Goal: Check status: Check status

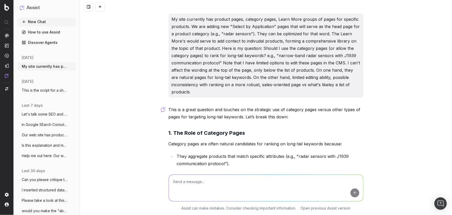
scroll to position [565, 0]
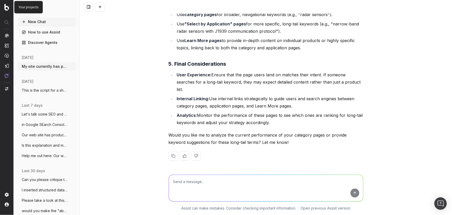
click at [7, 7] on img at bounding box center [6, 7] width 5 height 7
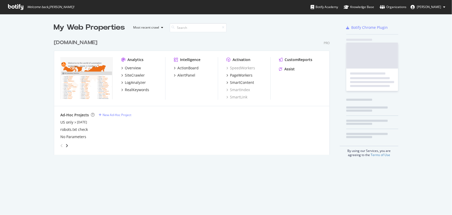
scroll to position [211, 445]
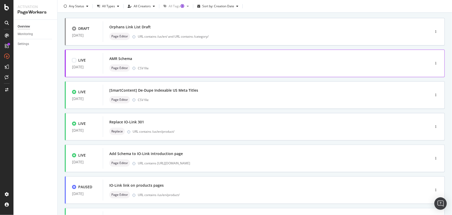
scroll to position [47, 0]
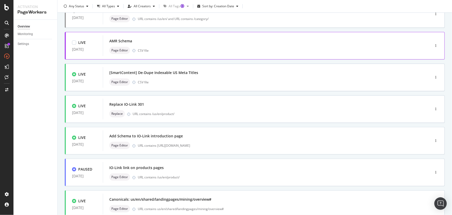
drag, startPoint x: 121, startPoint y: 40, endPoint x: 111, endPoint y: 33, distance: 11.9
click at [111, 33] on div "LIVE 05 Sep. 2025 AMR Schema Page Editor CSV file" at bounding box center [255, 45] width 380 height 27
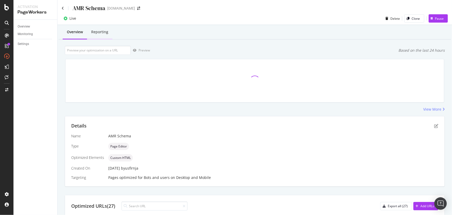
click at [108, 30] on div "Reporting" at bounding box center [99, 31] width 17 height 5
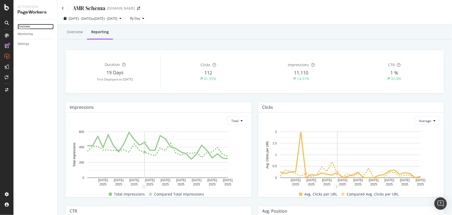
click at [27, 25] on div "Overview" at bounding box center [24, 26] width 12 height 5
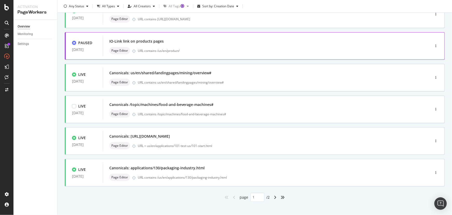
scroll to position [178, 0]
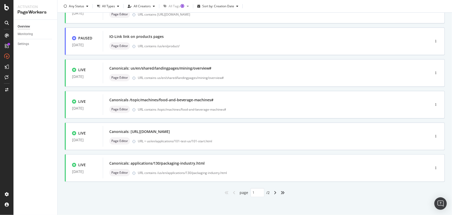
click at [272, 191] on div "angle-right" at bounding box center [275, 192] width 7 height 8
type input "2"
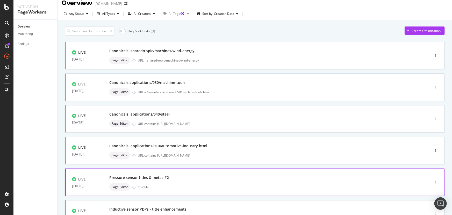
scroll to position [0, 0]
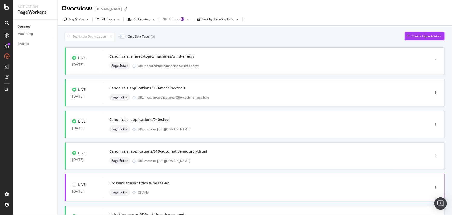
click at [221, 189] on div "Page Editor CSV file" at bounding box center [258, 191] width 299 height 7
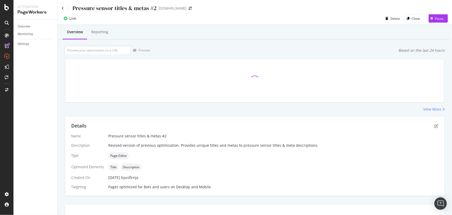
scroll to position [5, 0]
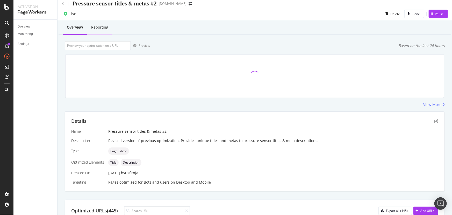
click at [107, 30] on div "Reporting" at bounding box center [99, 27] width 25 height 14
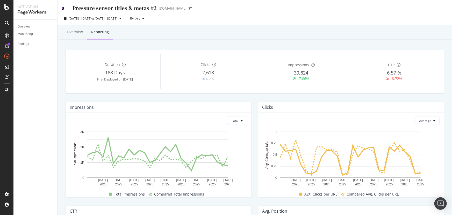
click at [62, 8] on icon at bounding box center [63, 8] width 2 height 4
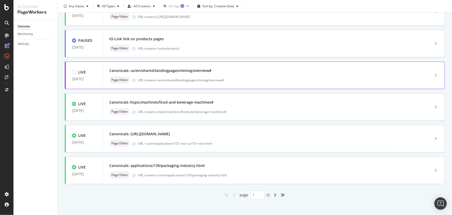
scroll to position [178, 0]
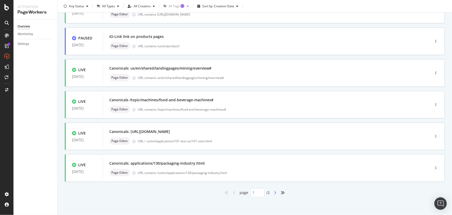
click at [274, 191] on icon "angle-right" at bounding box center [275, 192] width 3 height 4
type input "2"
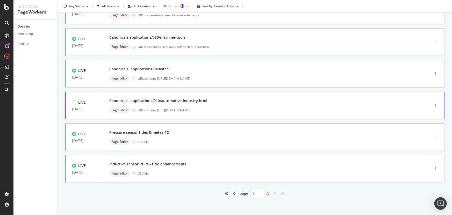
scroll to position [52, 0]
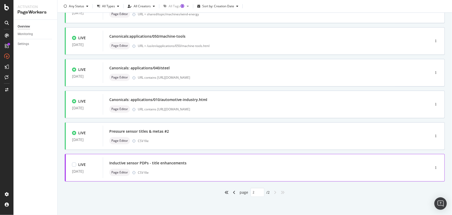
click at [184, 164] on div "Inductive sensor PDPs - title enhancements" at bounding box center [147, 162] width 77 height 5
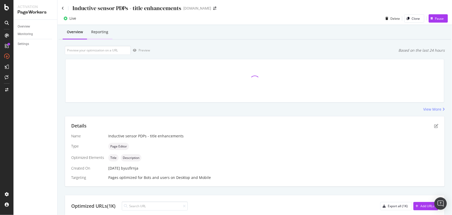
click at [104, 31] on div "Reporting" at bounding box center [99, 31] width 17 height 5
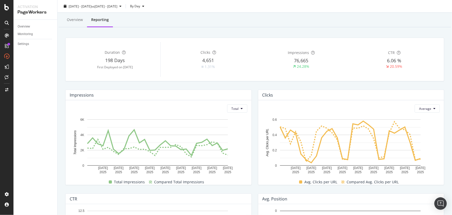
scroll to position [23, 0]
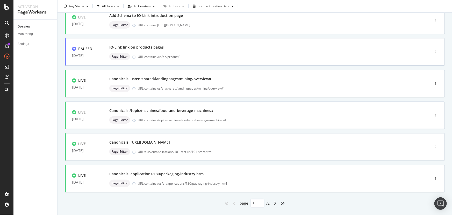
scroll to position [178, 0]
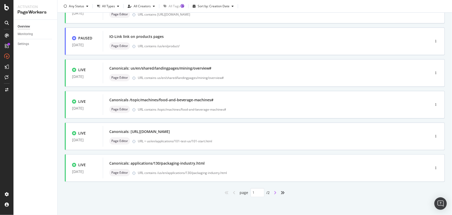
click at [274, 191] on icon "angle-right" at bounding box center [275, 192] width 3 height 4
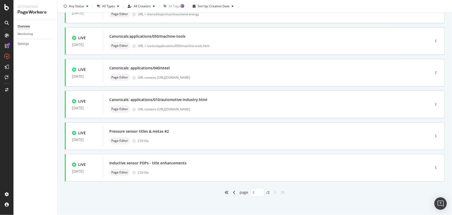
type input "2"
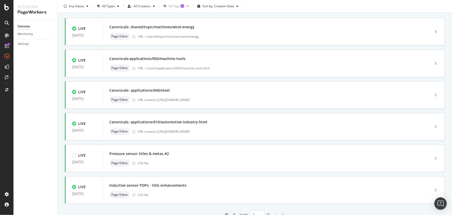
scroll to position [52, 0]
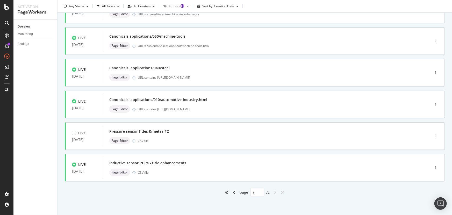
drag, startPoint x: 148, startPoint y: 130, endPoint x: 118, endPoint y: 121, distance: 32.1
click at [118, 121] on div "LIVE 23 Apr. 2025 Canonicals: shared/topic/machines/wind-energy Page Editor URL…" at bounding box center [255, 96] width 380 height 201
click at [119, 132] on div "Pressure sensor titles & metas #2" at bounding box center [139, 131] width 60 height 5
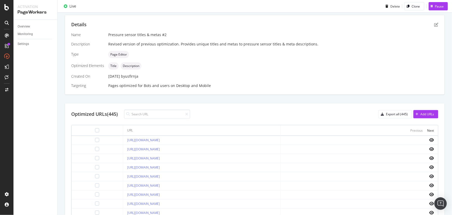
scroll to position [5, 0]
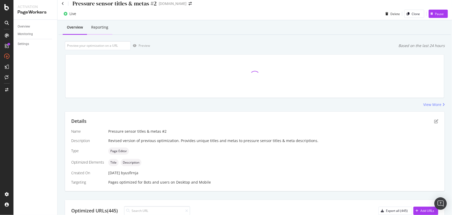
click at [95, 29] on div "Reporting" at bounding box center [99, 27] width 17 height 5
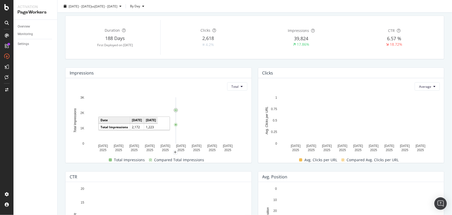
scroll to position [23, 0]
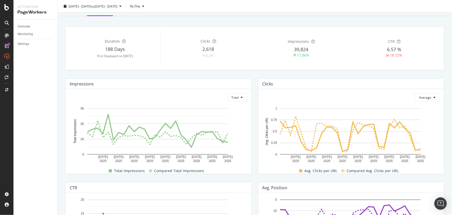
click at [225, 100] on div "Total" at bounding box center [235, 97] width 24 height 8
click at [230, 99] on button "Total" at bounding box center [237, 97] width 20 height 8
click at [233, 118] on span "Average" at bounding box center [236, 117] width 12 height 5
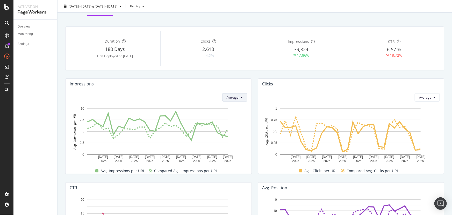
click at [242, 96] on button "Average" at bounding box center [234, 97] width 25 height 8
click at [233, 106] on span "Total" at bounding box center [232, 107] width 12 height 5
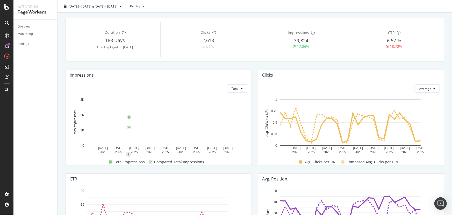
scroll to position [0, 0]
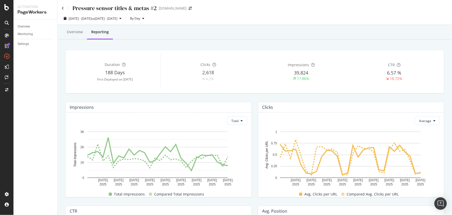
click at [33, 96] on div "Overview Monitoring Settings" at bounding box center [35, 117] width 44 height 195
click at [78, 34] on div "Overview" at bounding box center [75, 31] width 16 height 5
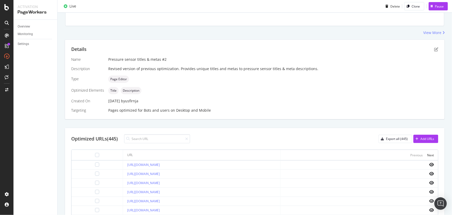
scroll to position [99, 0]
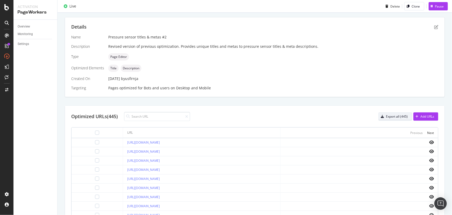
click at [386, 116] on div "Export all (445)" at bounding box center [397, 116] width 22 height 4
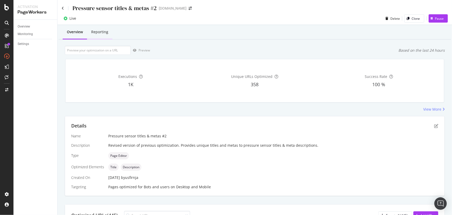
click at [103, 32] on div "Reporting" at bounding box center [99, 31] width 17 height 5
